Goal: Check status: Check status

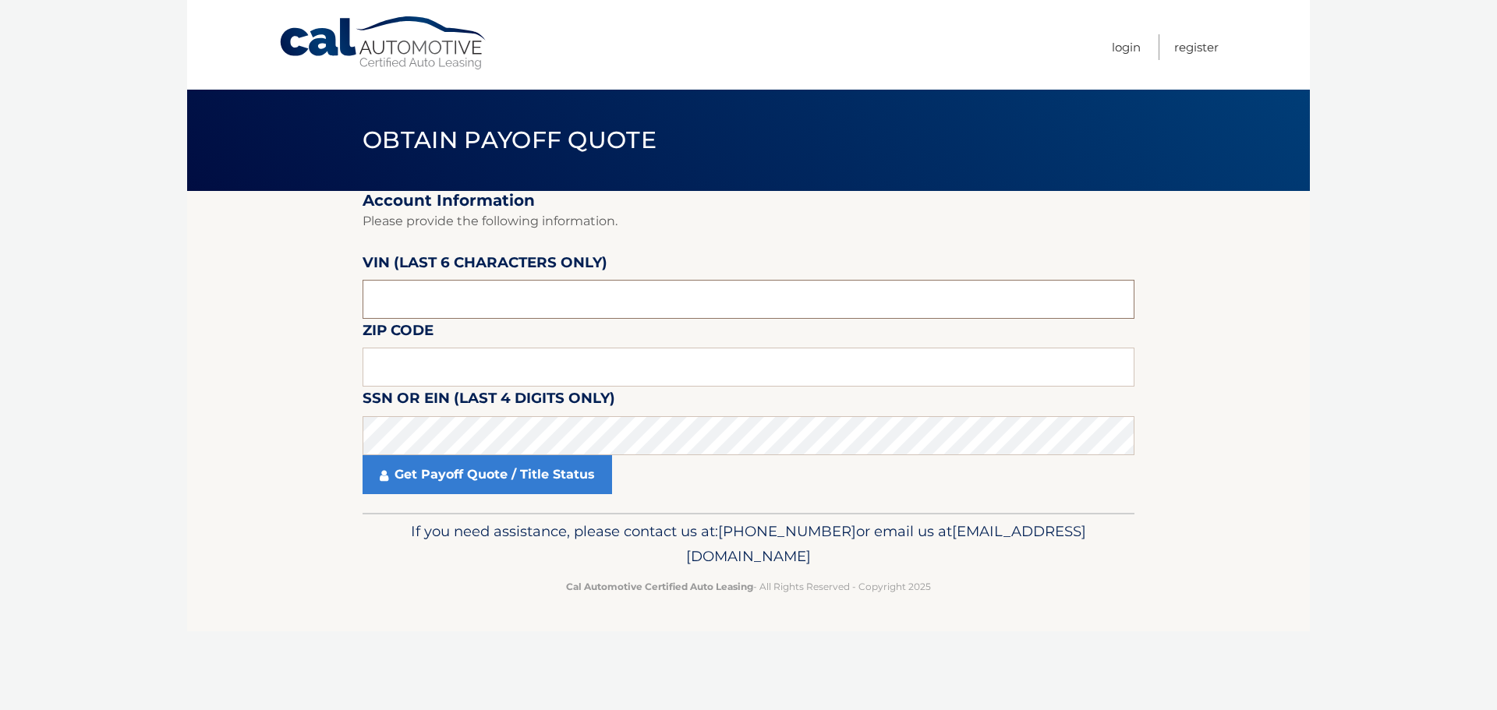
drag, startPoint x: 0, startPoint y: 0, endPoint x: 542, endPoint y: 282, distance: 610.9
click at [542, 282] on input "text" at bounding box center [748, 299] width 772 height 39
type input "009332"
click at [539, 348] on input "text" at bounding box center [748, 367] width 772 height 39
type input "10514"
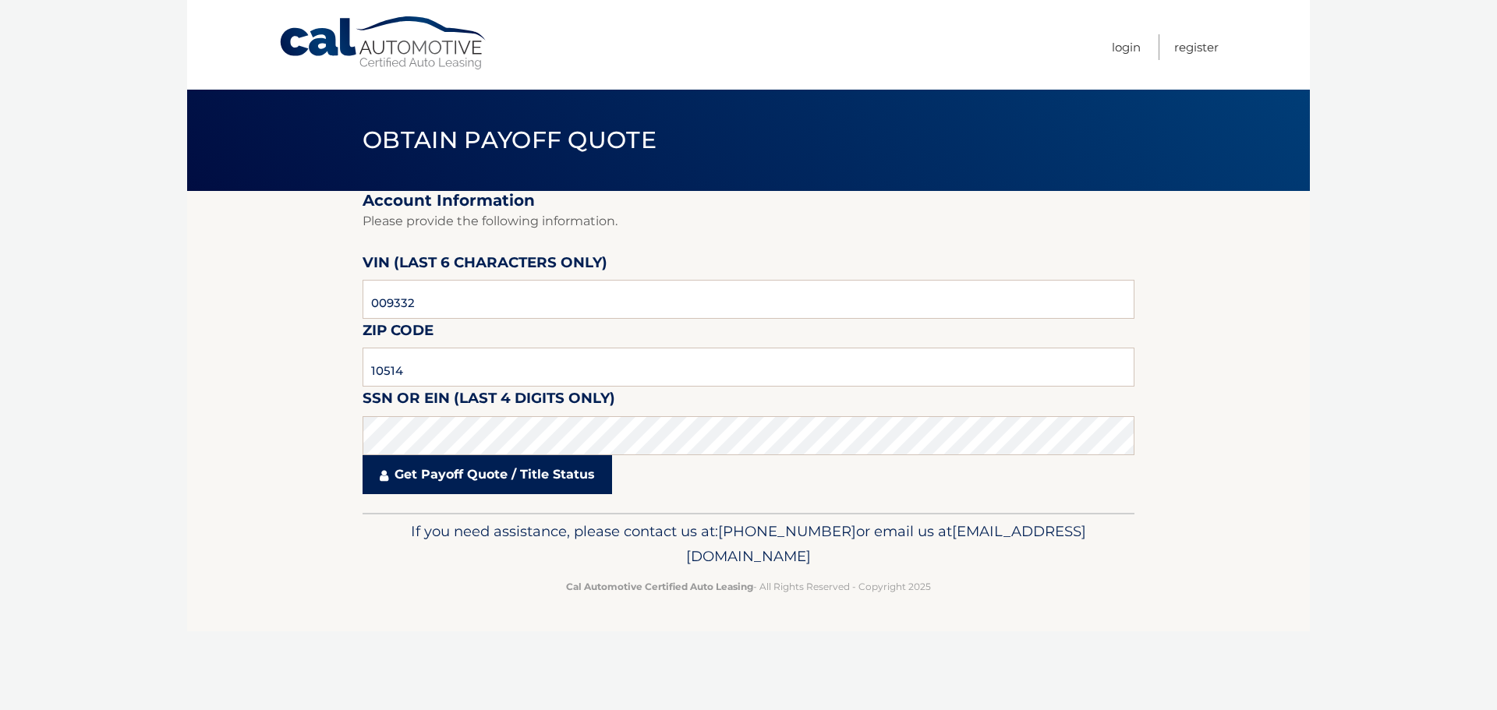
click at [515, 472] on link "Get Payoff Quote / Title Status" at bounding box center [486, 474] width 249 height 39
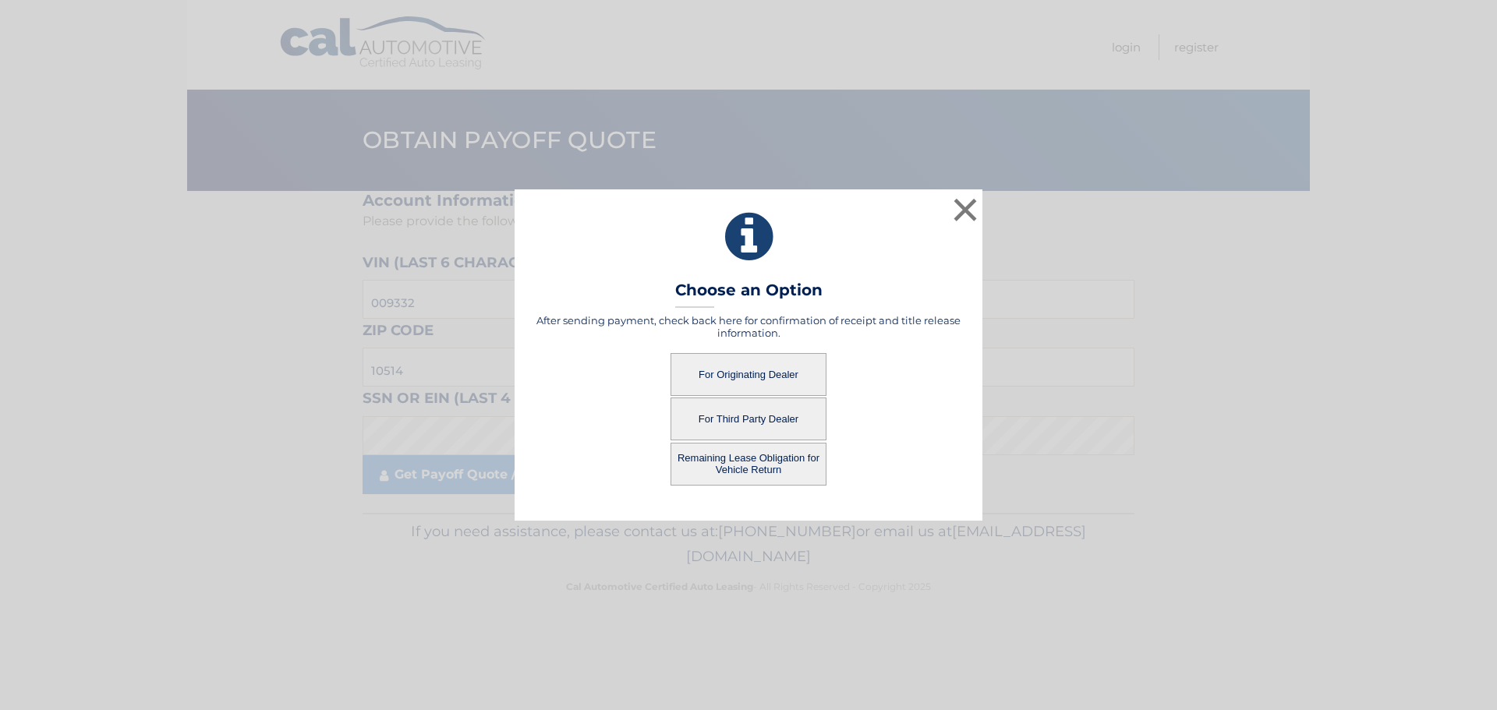
click at [772, 380] on button "For Originating Dealer" at bounding box center [748, 374] width 156 height 43
click at [727, 370] on button "For Originating Dealer" at bounding box center [748, 374] width 156 height 43
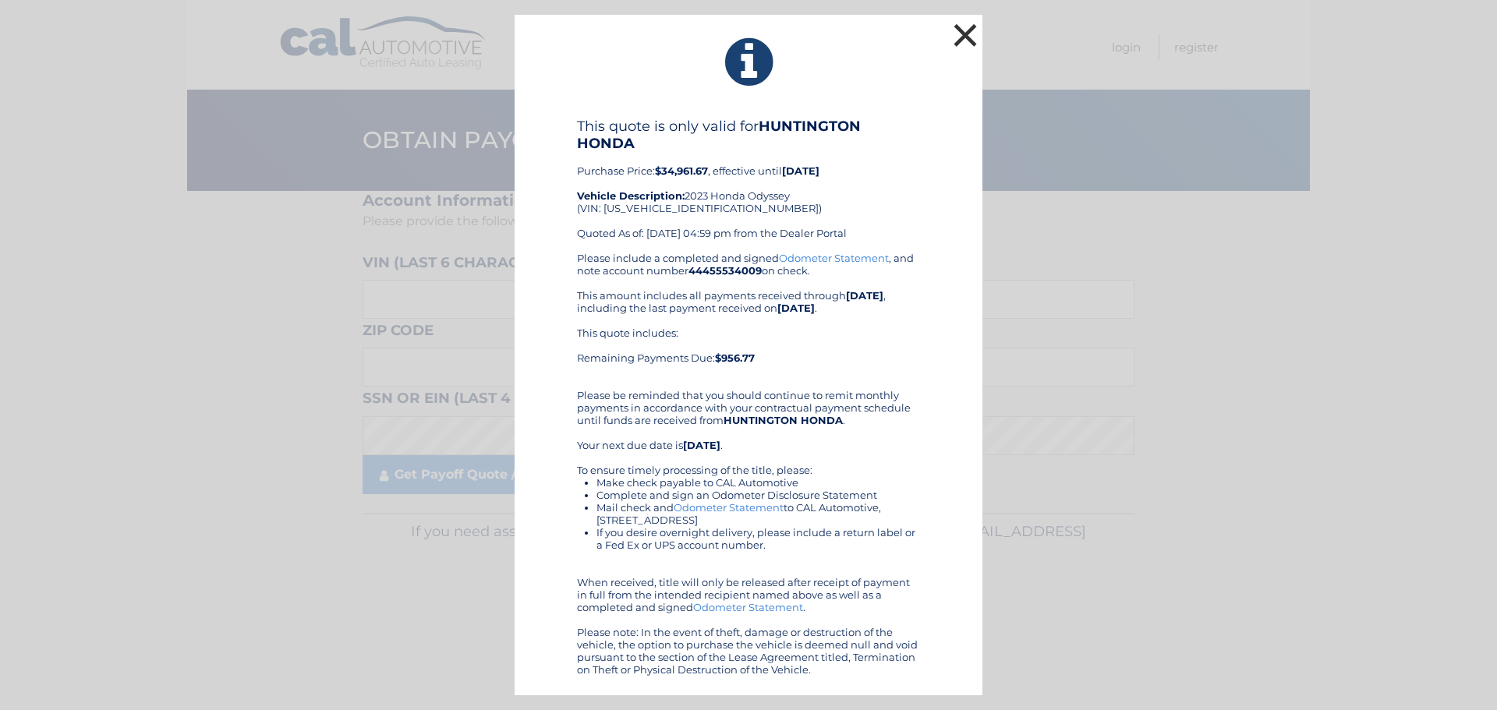
click at [967, 43] on button "×" at bounding box center [965, 34] width 31 height 31
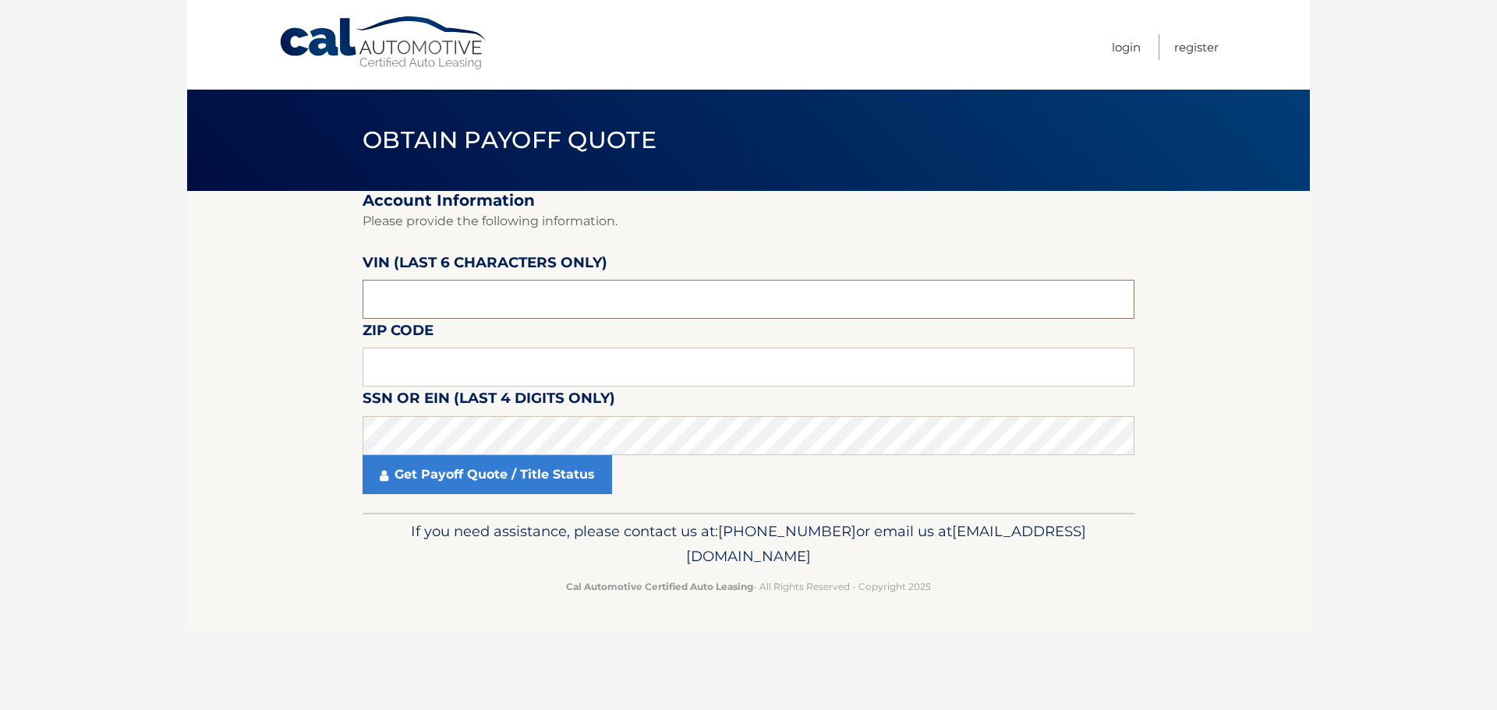
click at [473, 294] on input "text" at bounding box center [748, 299] width 772 height 39
drag, startPoint x: 473, startPoint y: 294, endPoint x: 453, endPoint y: 290, distance: 20.6
click at [453, 290] on input "text" at bounding box center [748, 299] width 772 height 39
type input "009332"
click at [493, 377] on input "text" at bounding box center [748, 367] width 772 height 39
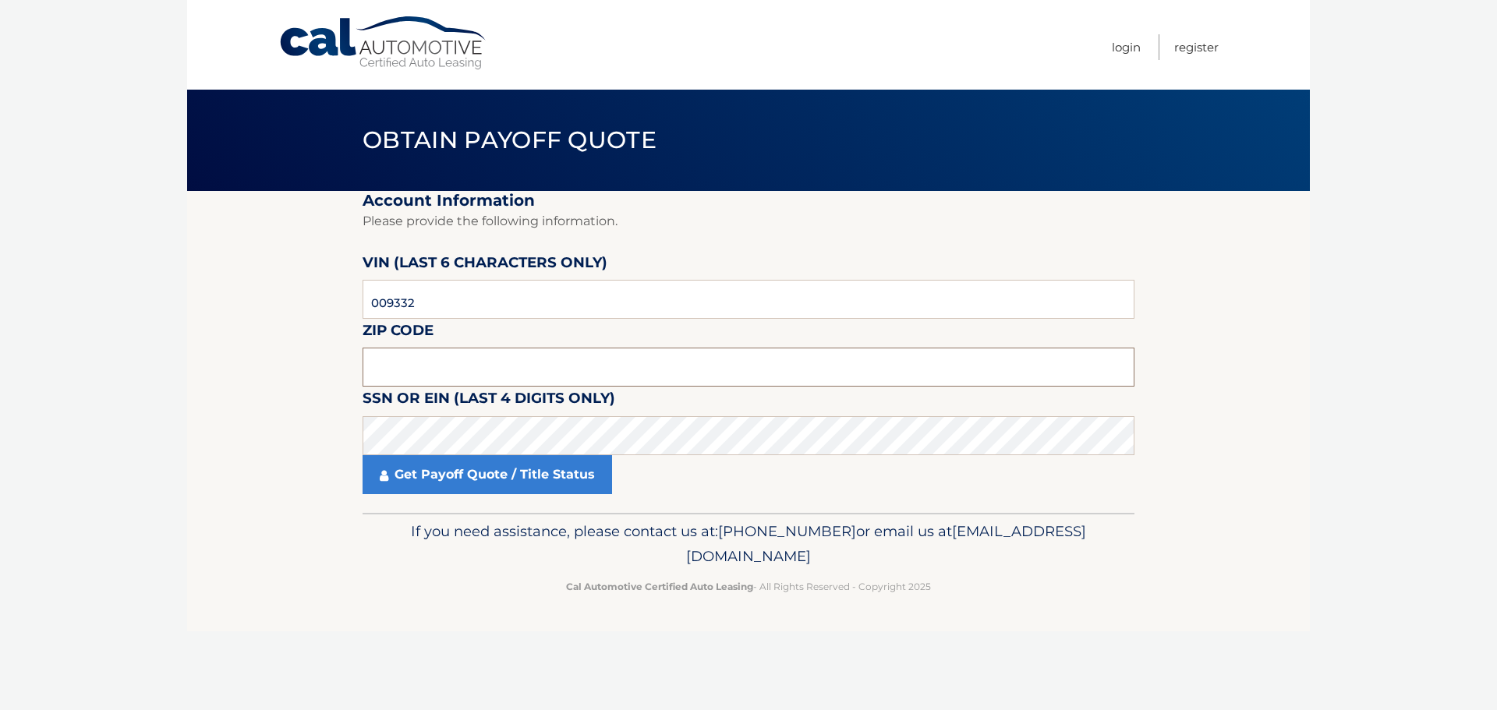
type input "10514"
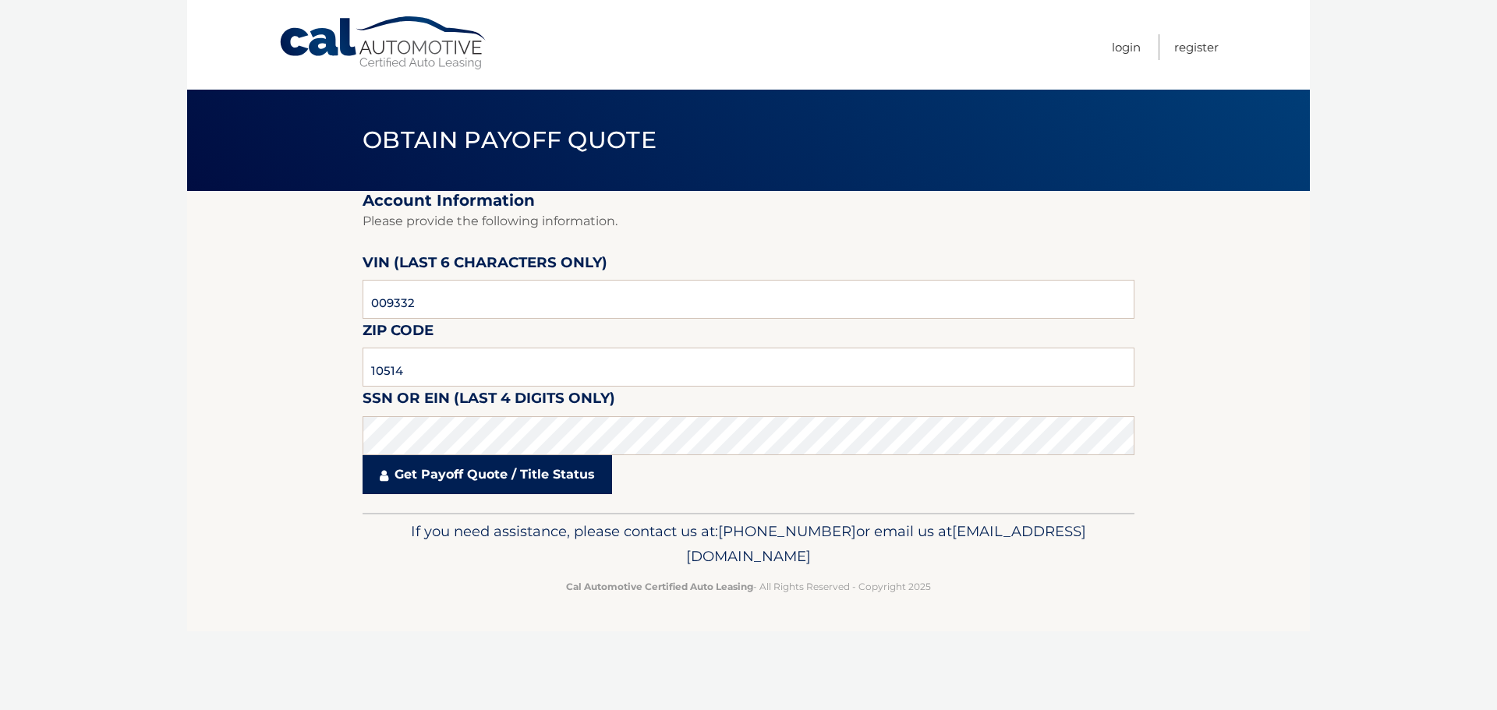
click at [487, 470] on link "Get Payoff Quote / Title Status" at bounding box center [486, 474] width 249 height 39
click at [487, 470] on body "Cal Automotive Menu Login Register Obtain Payoff Quote" at bounding box center [748, 355] width 1497 height 710
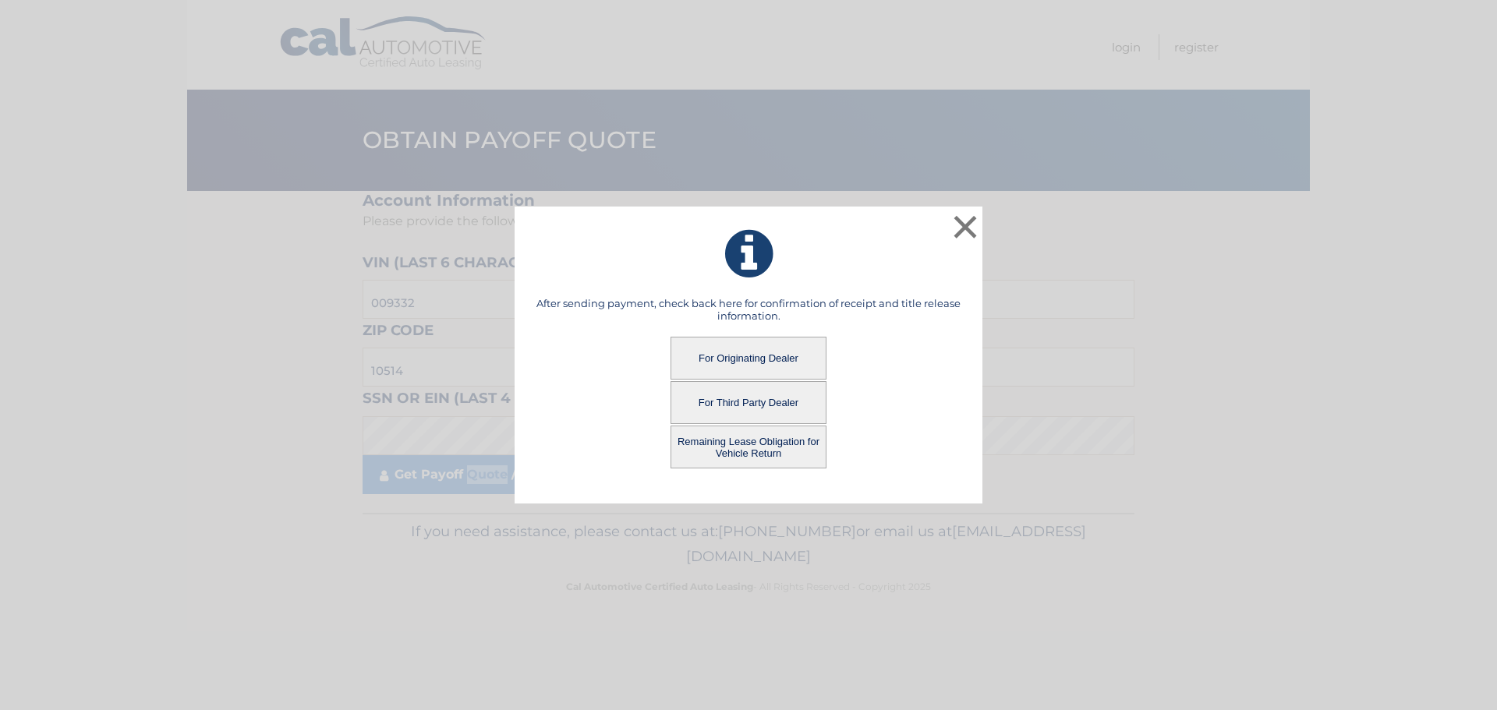
click at [713, 411] on button "For Third Party Dealer" at bounding box center [748, 402] width 156 height 43
click at [737, 397] on button "For Third Party Dealer" at bounding box center [748, 402] width 156 height 43
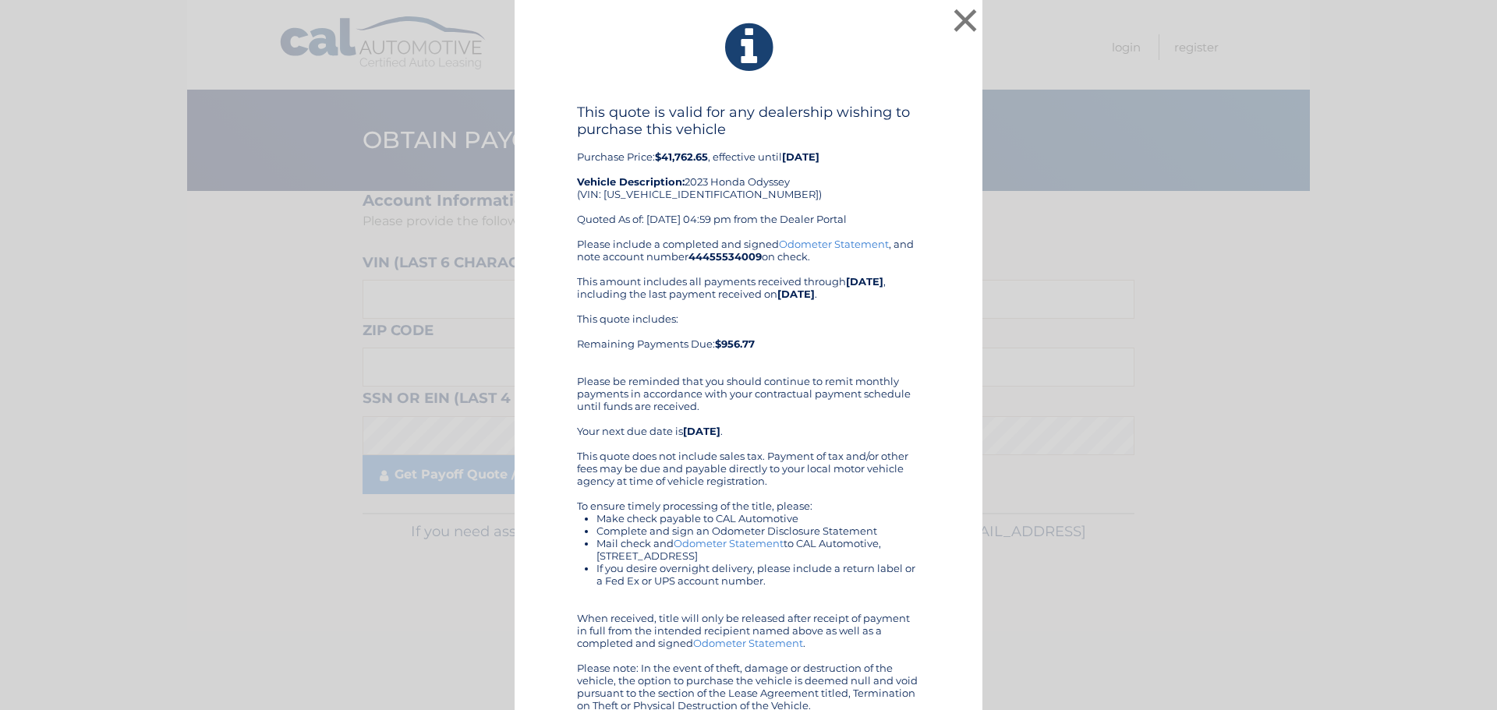
click at [1173, 261] on div "× This quote is valid for any dealership wishing to purchase this vehicle Purch…" at bounding box center [748, 365] width 1484 height 731
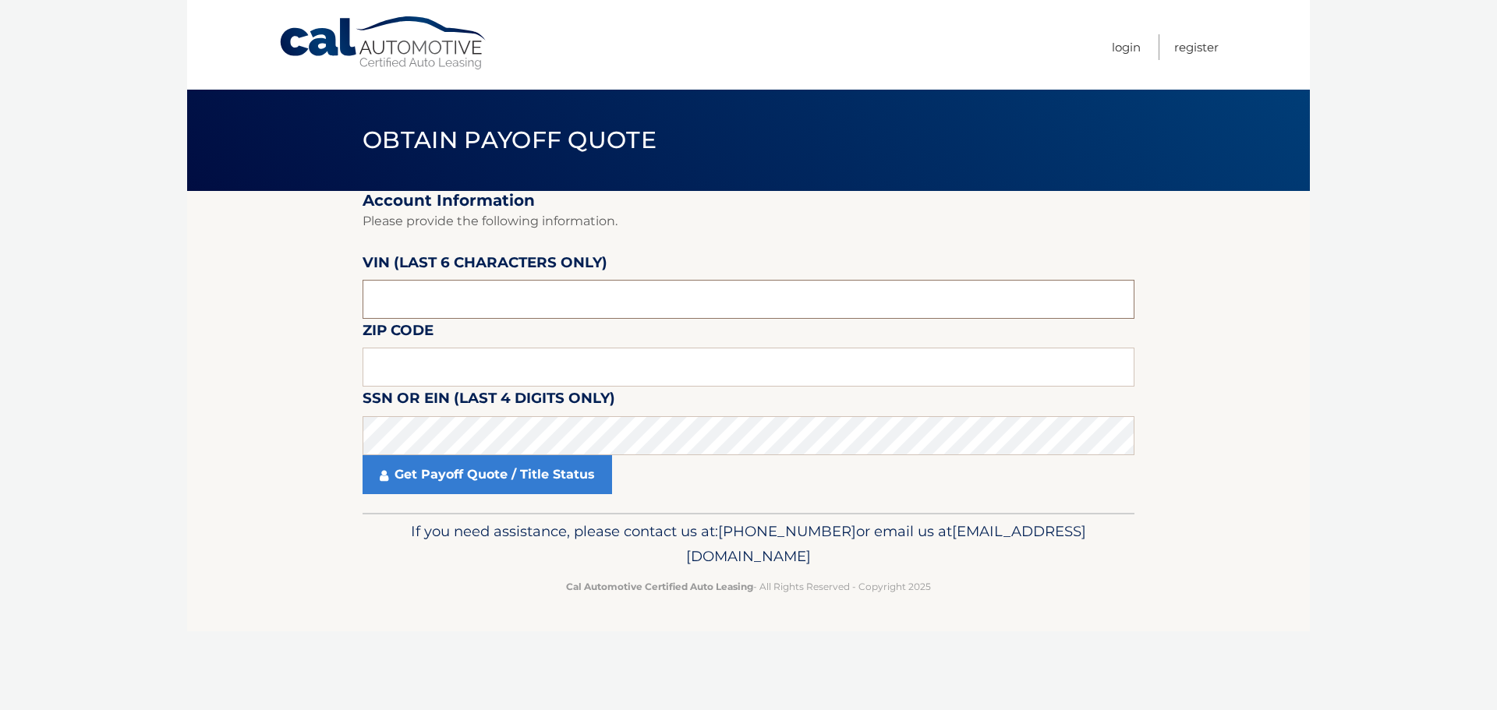
click at [617, 294] on input "text" at bounding box center [748, 299] width 772 height 39
drag, startPoint x: 617, startPoint y: 294, endPoint x: 505, endPoint y: 312, distance: 113.7
click at [505, 312] on input "text" at bounding box center [748, 299] width 772 height 39
click at [507, 305] on input "text" at bounding box center [748, 299] width 772 height 39
type input "009332"
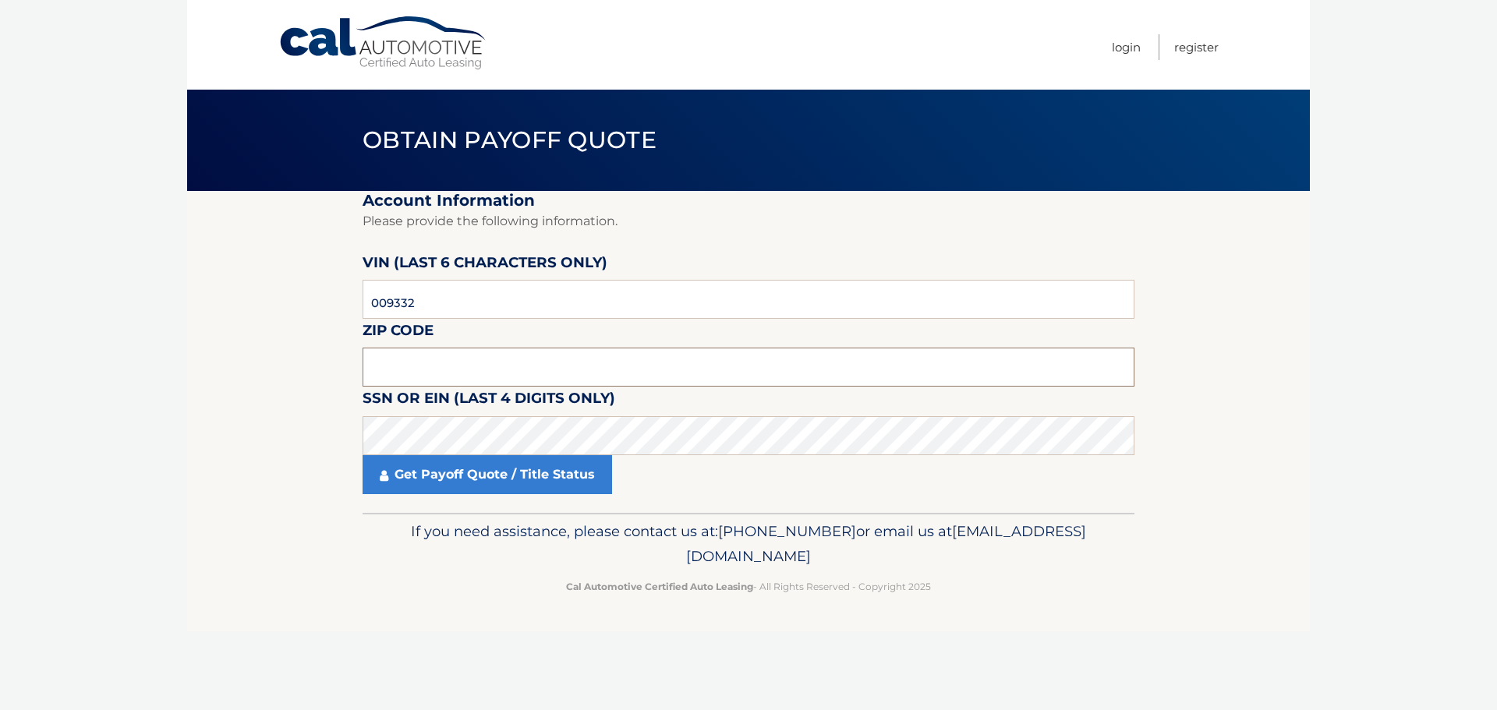
click at [515, 348] on input "text" at bounding box center [748, 367] width 772 height 39
type input "10514"
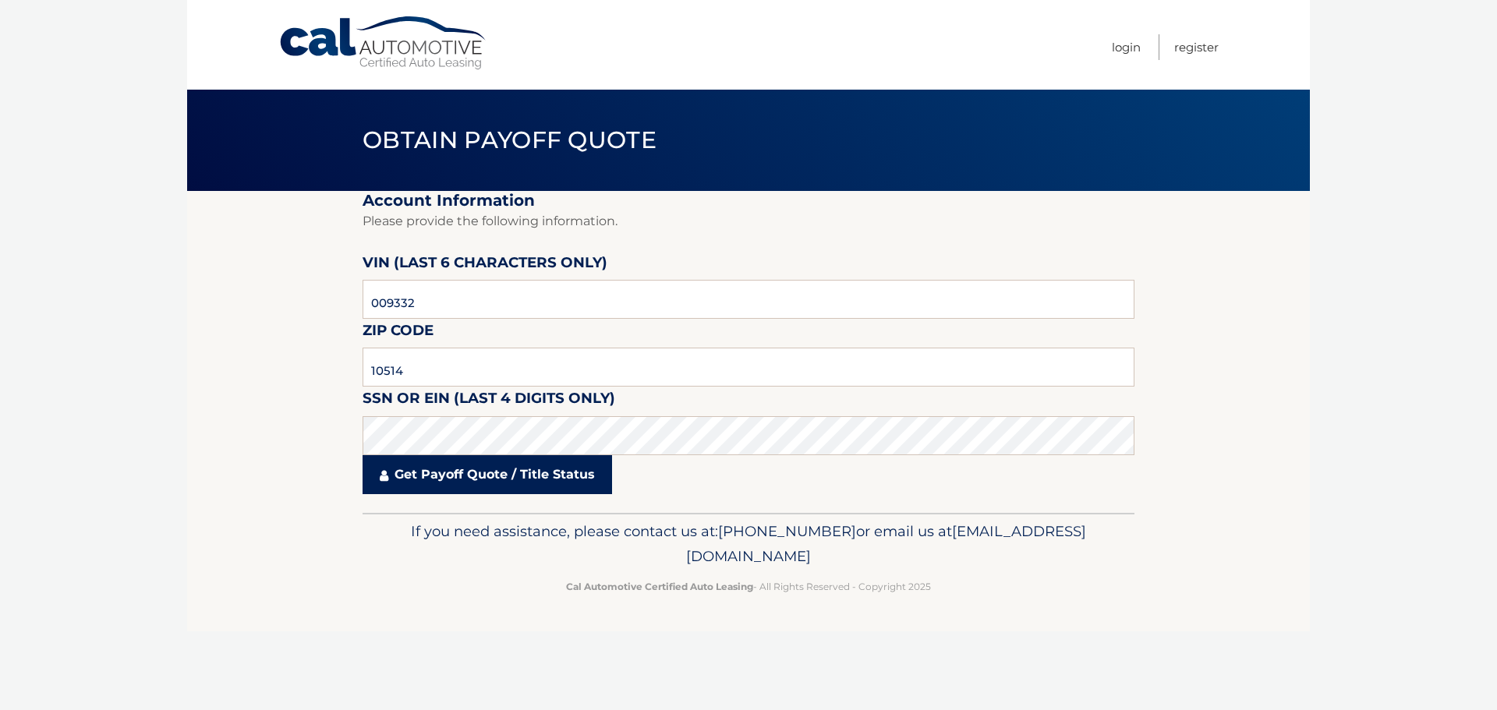
click at [478, 470] on link "Get Payoff Quote / Title Status" at bounding box center [486, 474] width 249 height 39
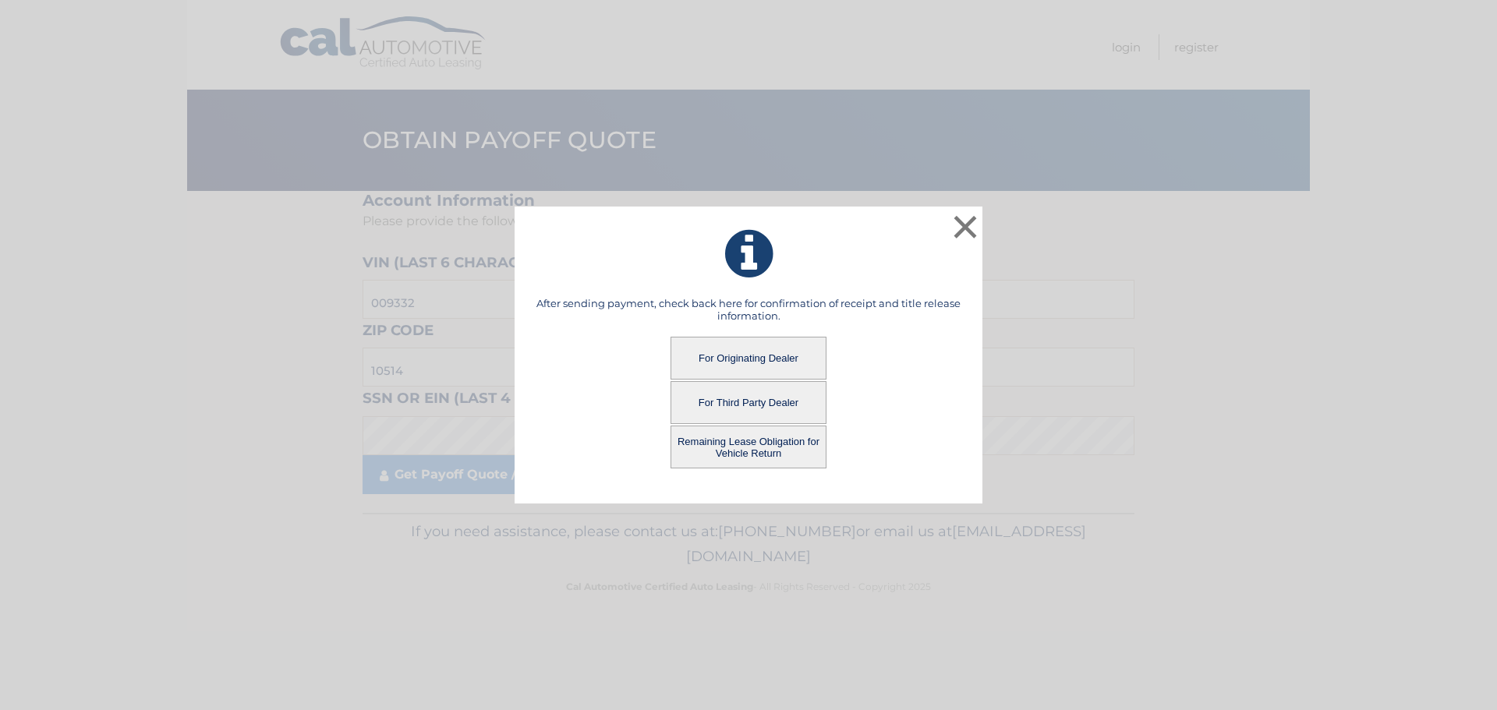
click at [706, 444] on button "Remaining Lease Obligation for Vehicle Return" at bounding box center [748, 447] width 156 height 43
click at [762, 445] on button "Remaining Lease Obligation for Vehicle Return" at bounding box center [748, 447] width 156 height 43
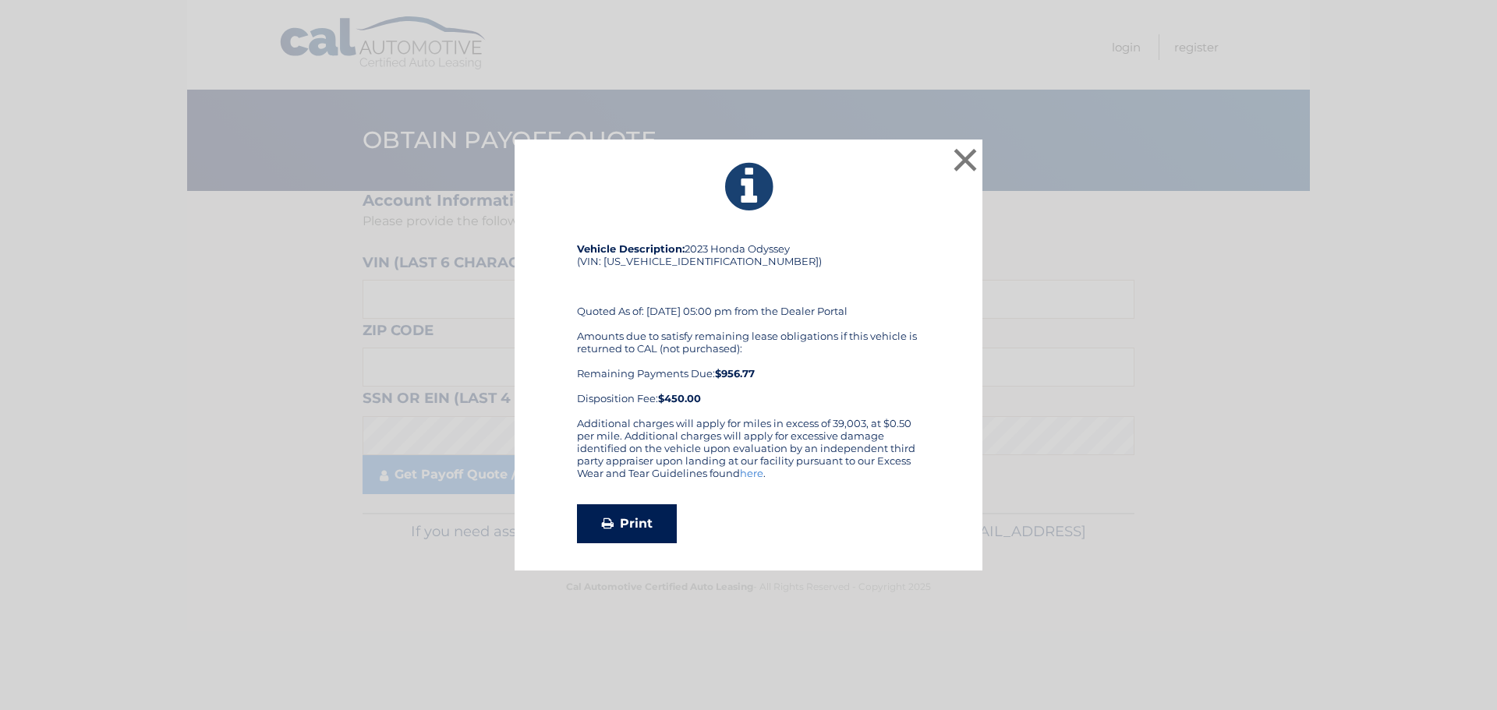
click at [631, 512] on link "Print" at bounding box center [627, 523] width 100 height 39
